Goal: Transaction & Acquisition: Purchase product/service

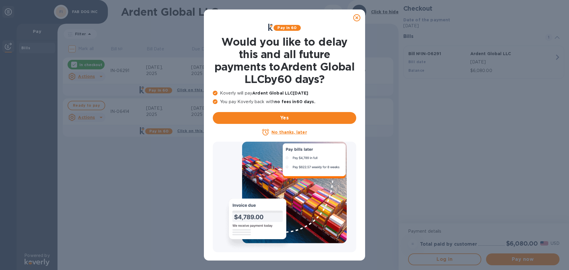
click at [360, 16] on icon at bounding box center [356, 17] width 7 height 7
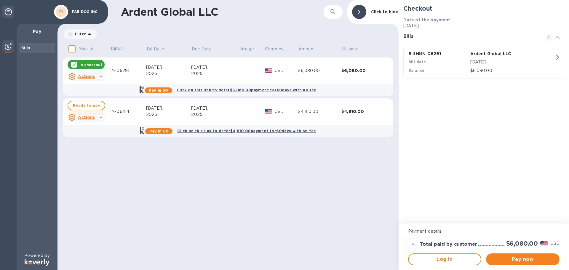
click at [89, 105] on span "Ready to pay" at bounding box center [86, 105] width 27 height 7
checkbox input "true"
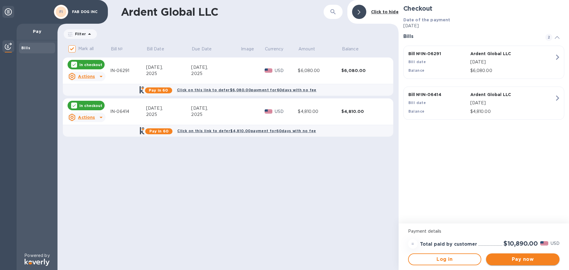
click at [513, 262] on span "Pay now" at bounding box center [523, 259] width 64 height 7
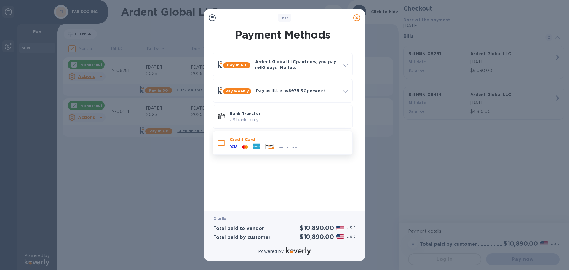
click at [255, 141] on p "Credit Card" at bounding box center [289, 140] width 118 height 6
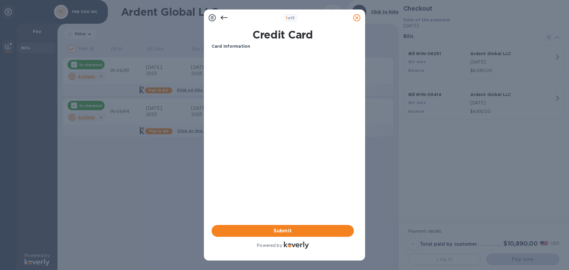
click at [295, 188] on div "Card Information Your browser does not support iframes Submit Powered by" at bounding box center [283, 146] width 142 height 207
click at [300, 231] on span "Submit" at bounding box center [282, 230] width 133 height 7
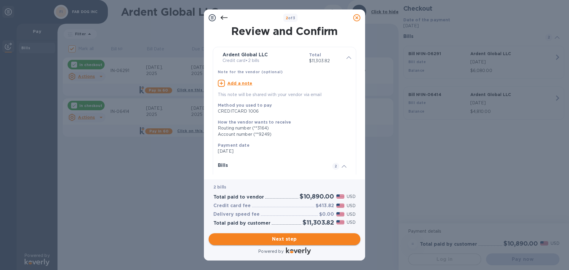
click at [315, 240] on span "Next step" at bounding box center [284, 239] width 142 height 7
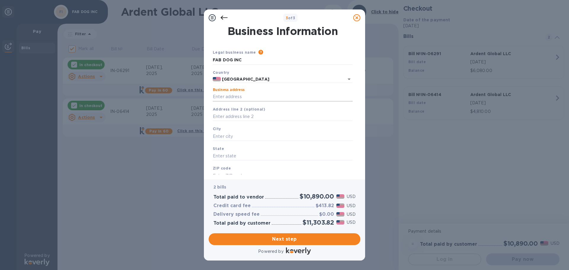
click at [254, 99] on input "Business address" at bounding box center [283, 96] width 140 height 9
type input "300-3 State Route 17 South"
click at [267, 136] on input "text" at bounding box center [283, 136] width 140 height 9
type input "Lodi"
type input "NJ"
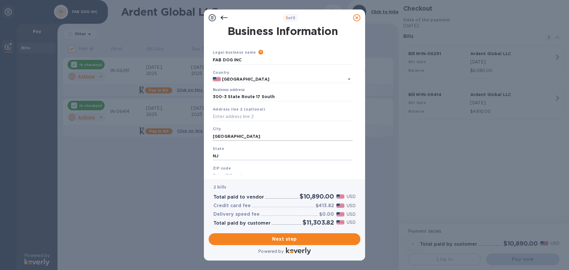
scroll to position [5, 0]
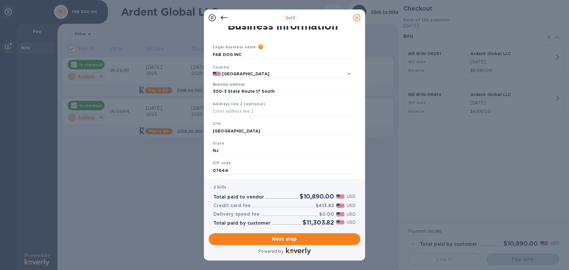
type input "07644"
click at [282, 242] on span "Next step" at bounding box center [284, 239] width 142 height 7
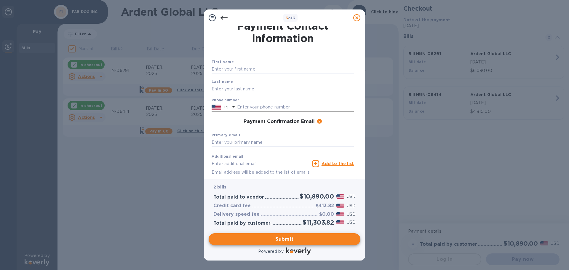
click at [276, 108] on input "text" at bounding box center [295, 107] width 117 height 9
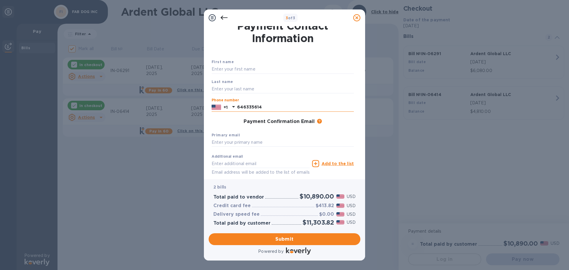
type input "6463356145"
type input "michael.becher@fabdog.com"
type input "6463356145"
click at [256, 69] on input "text" at bounding box center [283, 69] width 142 height 9
type input "Michael"
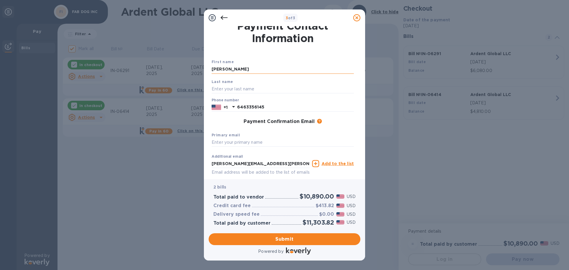
type input "Becher"
click at [289, 140] on input "text" at bounding box center [283, 142] width 142 height 9
click at [267, 143] on input "text" at bounding box center [283, 142] width 142 height 9
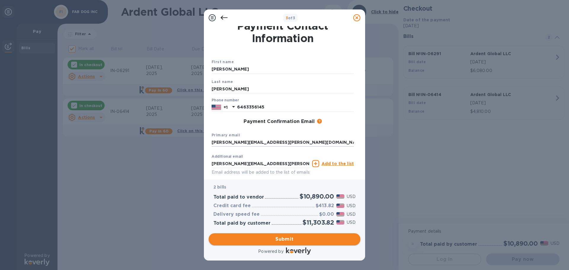
type input "michael.becher@fabdog.com"
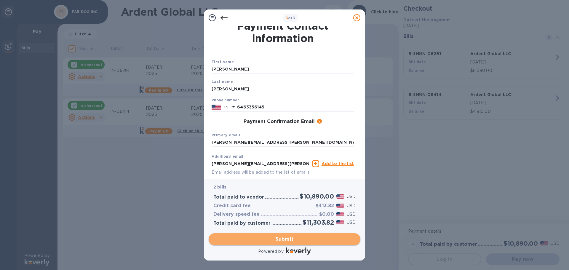
click at [310, 239] on span "Submit" at bounding box center [284, 239] width 142 height 7
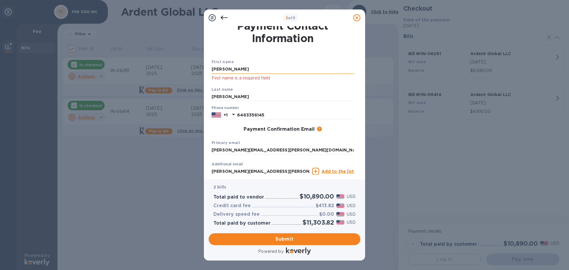
click at [273, 68] on input "Michael" at bounding box center [283, 69] width 142 height 9
type input "M"
type input "michael"
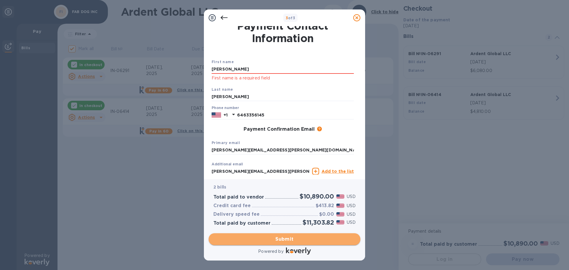
click at [286, 240] on span "Submit" at bounding box center [284, 239] width 142 height 7
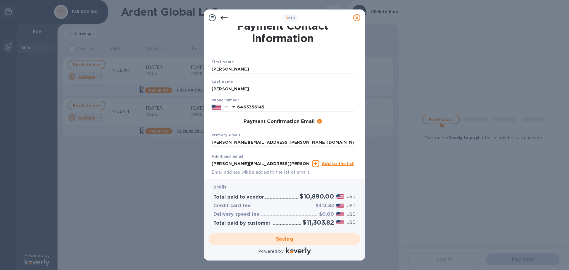
checkbox input "false"
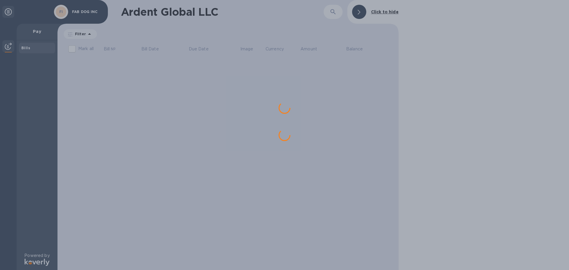
scroll to position [0, 0]
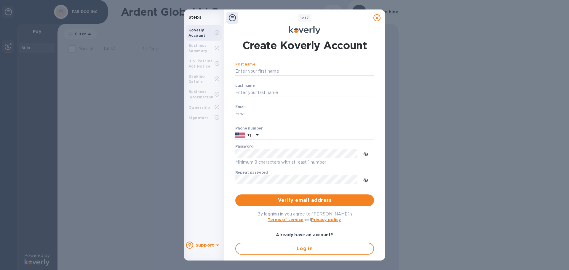
click at [274, 71] on input "First name" at bounding box center [304, 71] width 139 height 9
type input "Michael"
type input "Becher"
type input "michaelbecher@hotmail.com"
type input "6463356145"
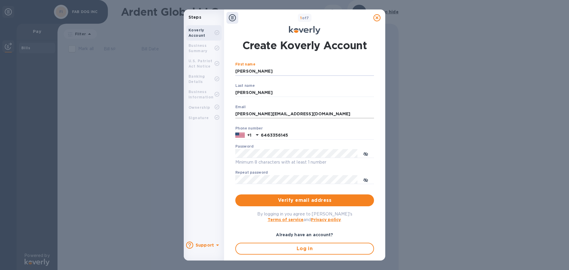
click at [313, 117] on input "michaelbecher@hotmail.com" at bounding box center [304, 114] width 139 height 9
type input "michael.becher@fabdog.com"
click at [320, 202] on span "Verify email address" at bounding box center [304, 200] width 129 height 7
click at [367, 154] on icon "toggle password visibility" at bounding box center [365, 154] width 5 height 5
click at [232, 155] on div "Create Koverly Account First name Michael ​ Last name Becher ​ Email michael.be…" at bounding box center [305, 154] width 146 height 240
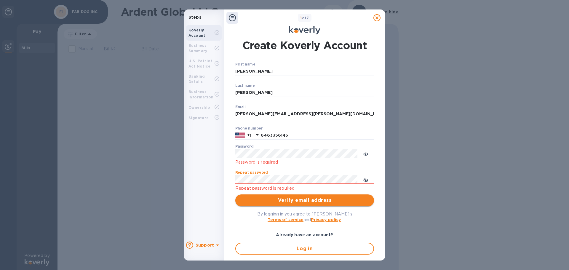
click at [314, 199] on span "Verify email address" at bounding box center [304, 200] width 129 height 7
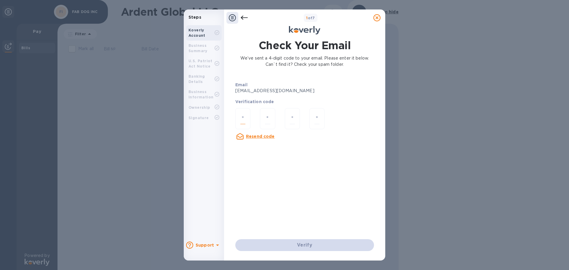
click at [245, 120] on input "number" at bounding box center [242, 118] width 5 height 11
type input "9"
type input "7"
type input "8"
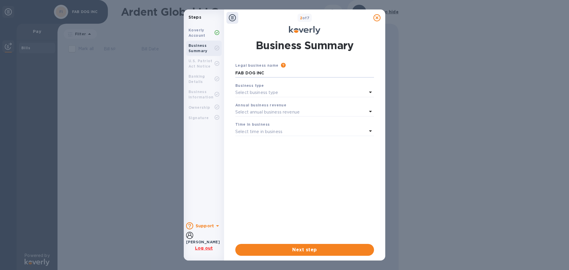
click at [372, 94] on icon at bounding box center [370, 92] width 7 height 7
click at [300, 138] on p "S Corporations" at bounding box center [302, 139] width 124 height 6
click at [367, 112] on div "Select annual business revenue" at bounding box center [301, 112] width 132 height 8
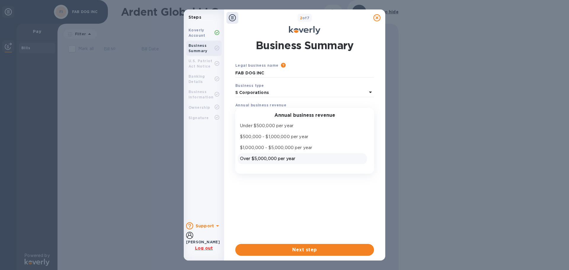
click at [319, 159] on p "Over $5,000,000 per year" at bounding box center [302, 159] width 124 height 6
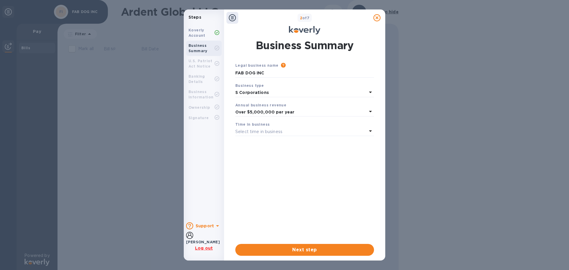
click at [368, 132] on icon at bounding box center [370, 130] width 7 height 7
click at [318, 177] on p "More than 5 years" at bounding box center [302, 178] width 124 height 6
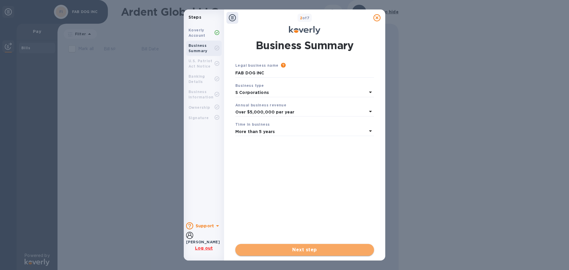
click at [316, 252] on span "Next step" at bounding box center [304, 249] width 129 height 7
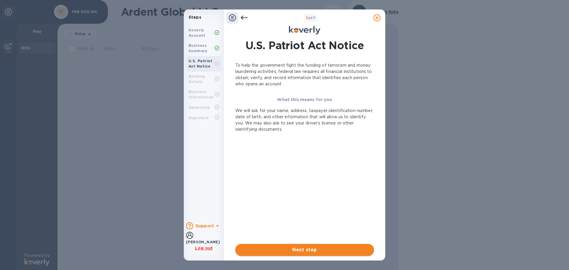
click at [316, 252] on span "Next step" at bounding box center [304, 249] width 129 height 7
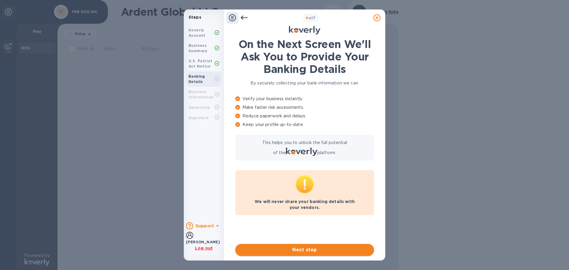
click at [326, 251] on span "Next step" at bounding box center [304, 249] width 129 height 7
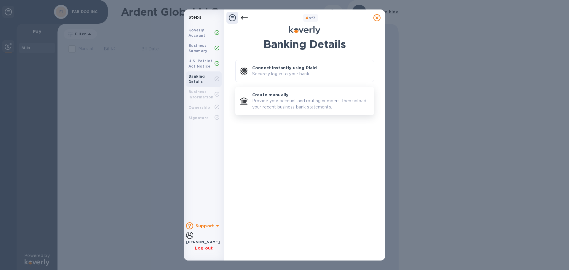
click at [282, 94] on p "Create manually" at bounding box center [270, 95] width 36 height 6
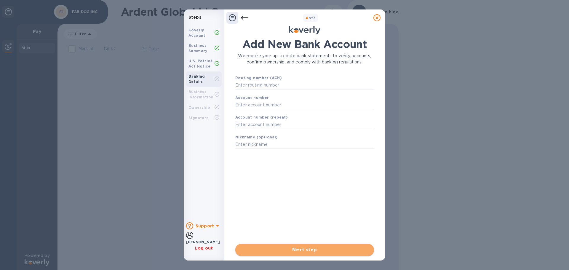
click at [305, 249] on span "Next step" at bounding box center [304, 249] width 129 height 7
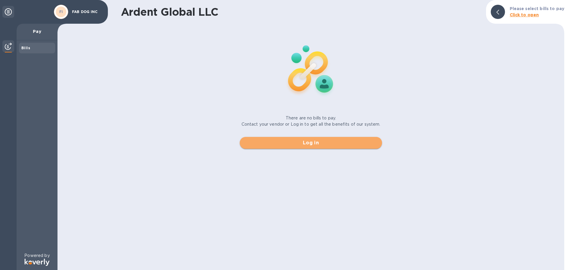
click at [331, 140] on span "Log in" at bounding box center [310, 142] width 133 height 7
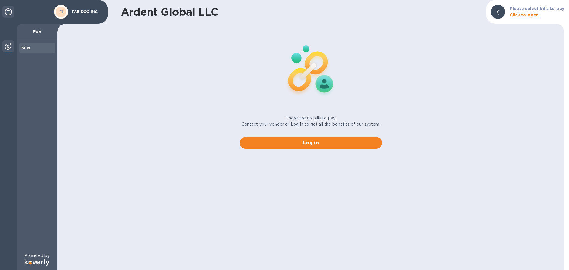
click at [25, 46] on b "Bills" at bounding box center [25, 48] width 9 height 4
click at [4, 44] on div at bounding box center [8, 46] width 12 height 13
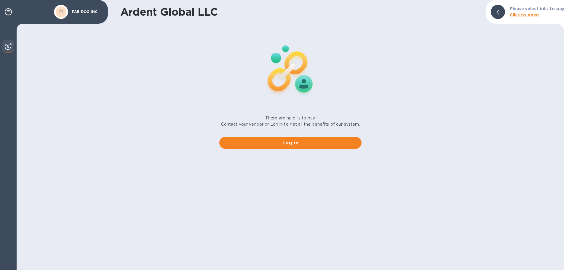
click at [503, 12] on div at bounding box center [498, 12] width 14 height 14
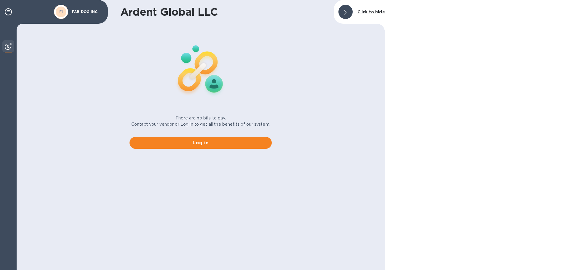
click at [364, 12] on b "Click to hide" at bounding box center [371, 11] width 28 height 5
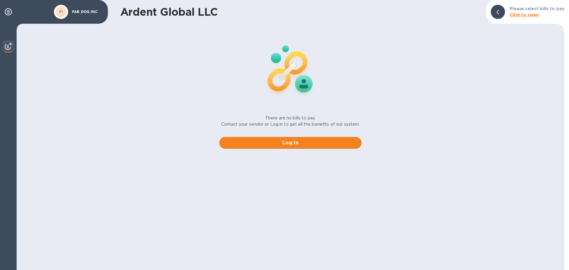
click at [88, 10] on p "FAB DOG INC" at bounding box center [87, 12] width 30 height 4
